Goal: Communication & Community: Answer question/provide support

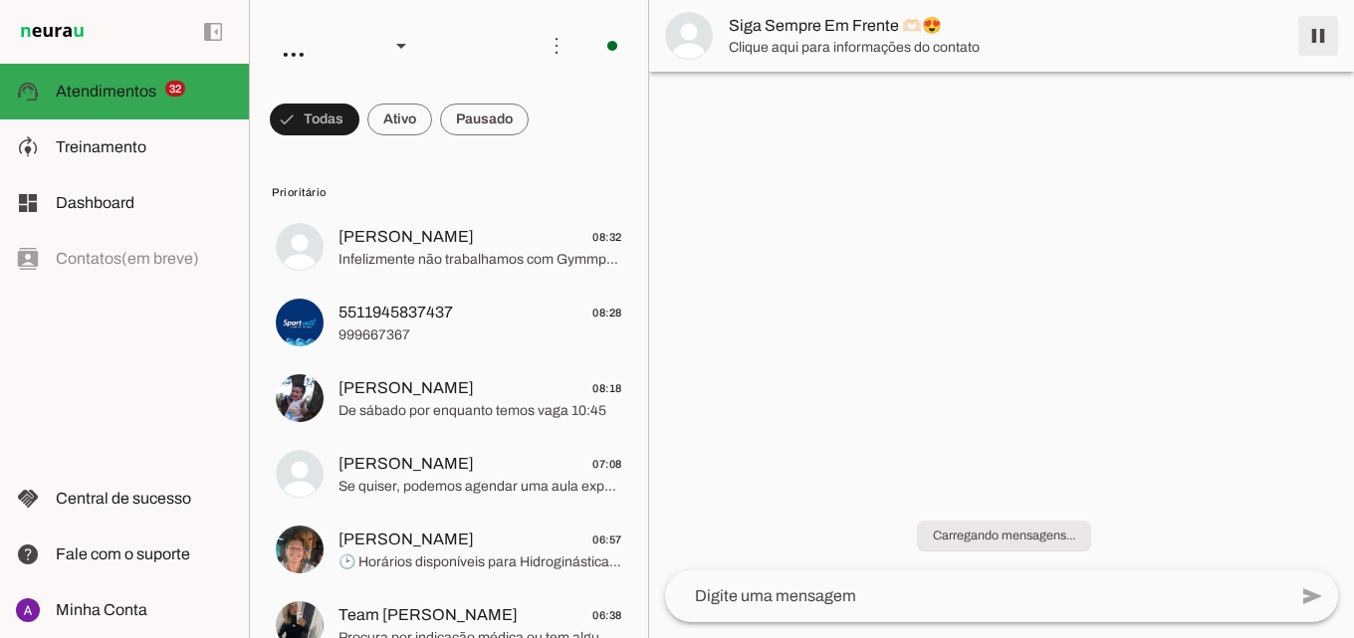
drag, startPoint x: 1321, startPoint y: 39, endPoint x: 1312, endPoint y: 45, distance: 10.8
click at [1315, 43] on span at bounding box center [1318, 36] width 48 height 48
